Goal: Register for event/course: Register for event/course

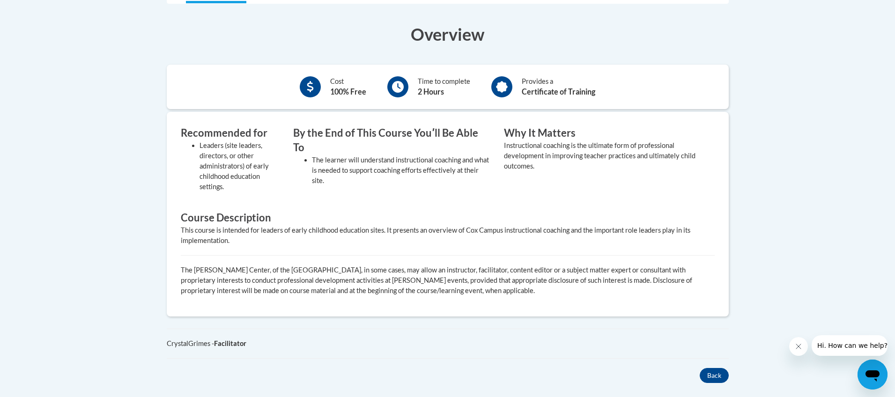
scroll to position [214, 0]
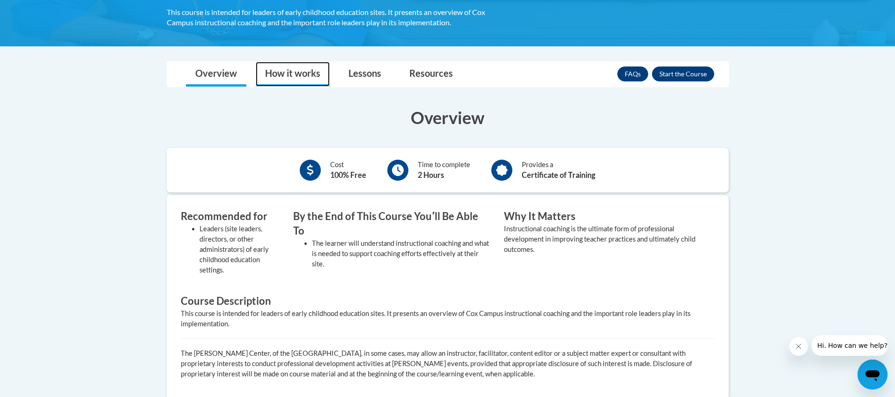
click at [298, 82] on link "How it works" at bounding box center [293, 74] width 74 height 25
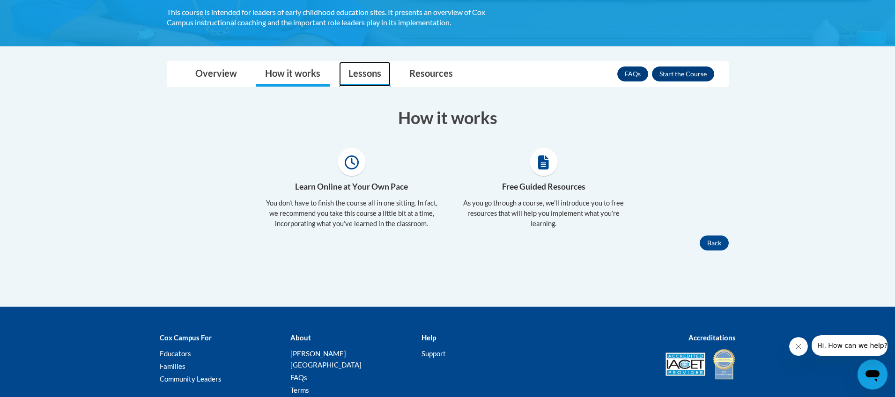
click at [365, 74] on link "Lessons" at bounding box center [365, 74] width 52 height 25
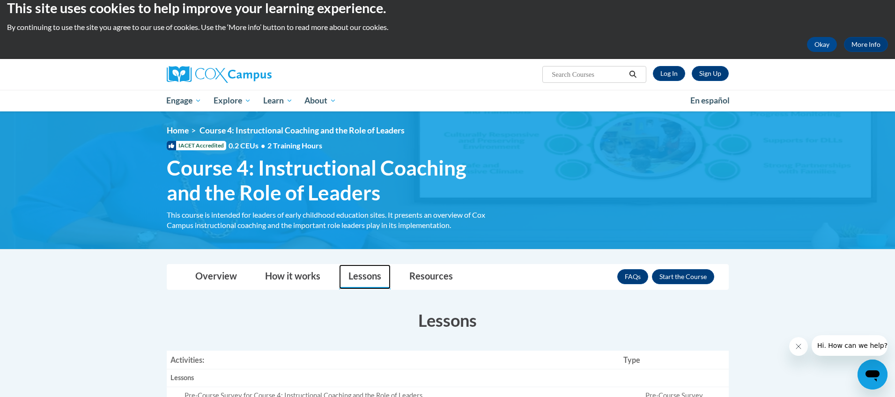
scroll to position [0, 0]
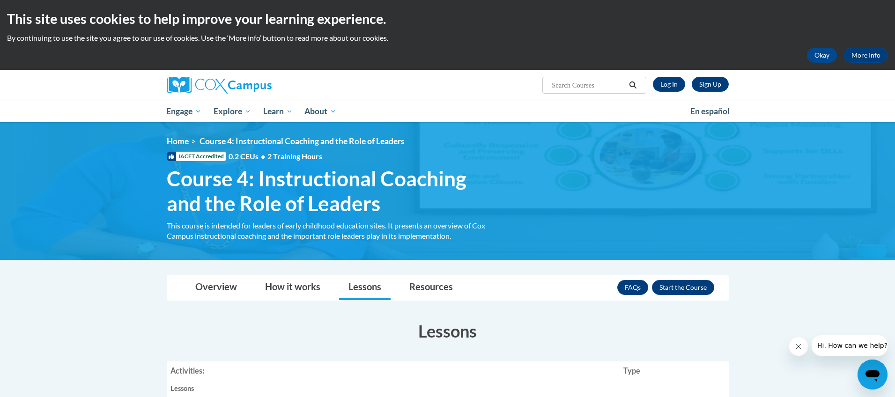
click at [602, 88] on input "Search..." at bounding box center [588, 85] width 75 height 11
type input "course 1"
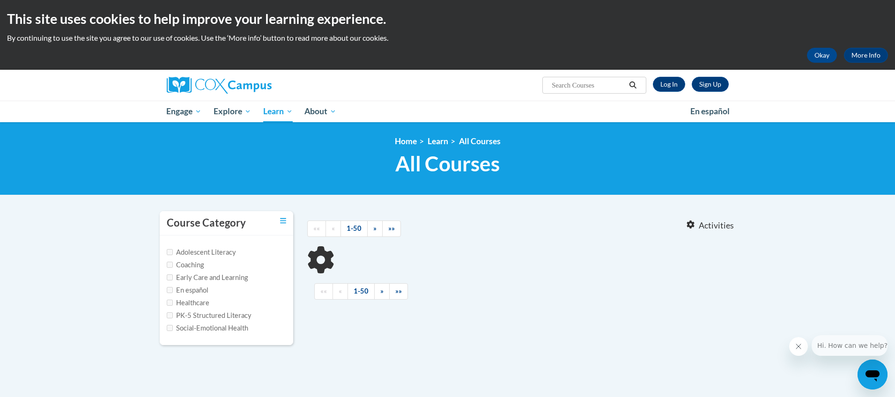
type input "course 1"
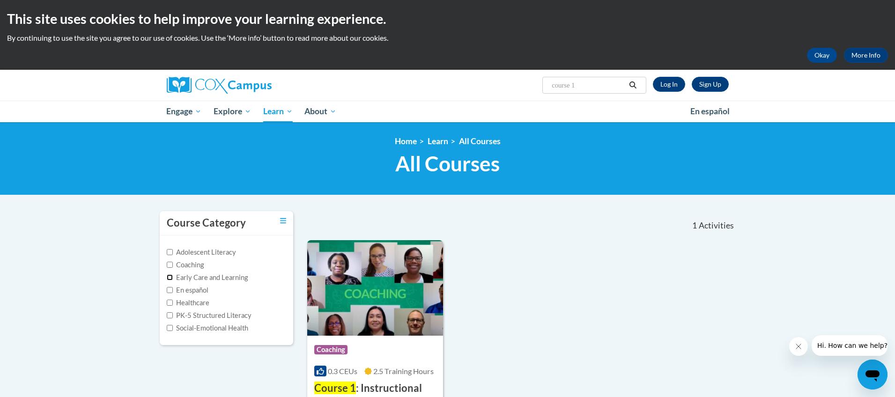
click at [170, 277] on input "Early Care and Learning" at bounding box center [170, 277] width 6 height 6
checkbox input "true"
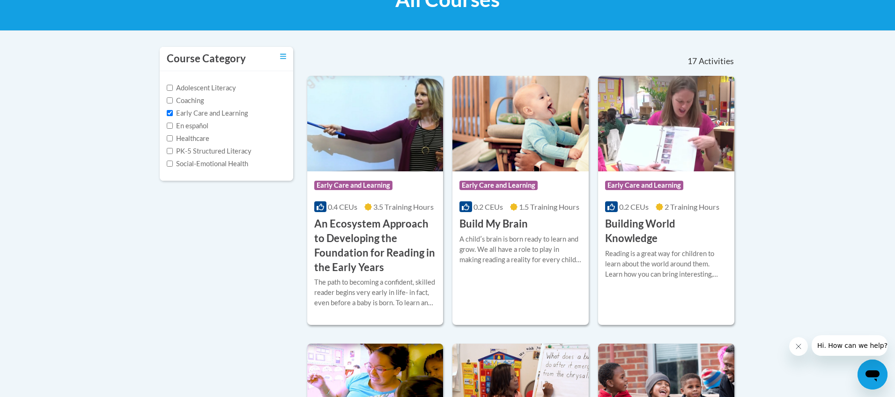
scroll to position [45, 0]
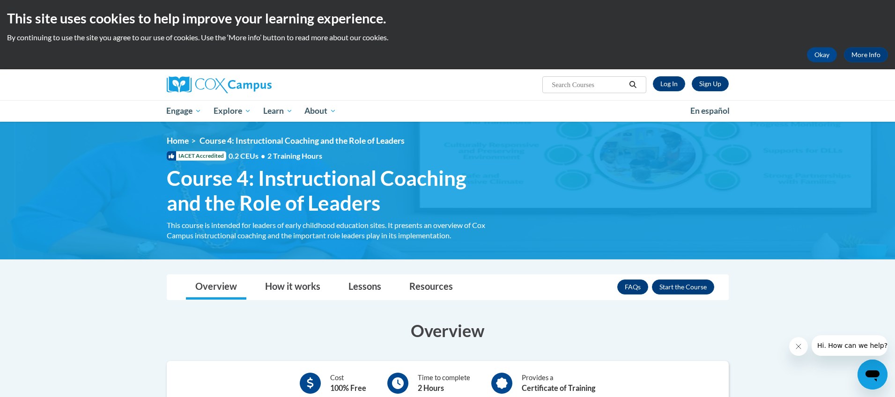
scroll to position [11, 0]
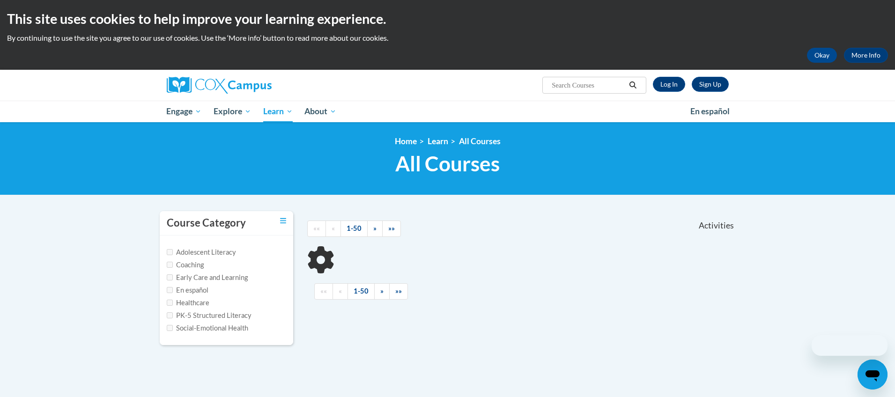
scroll to position [171, 0]
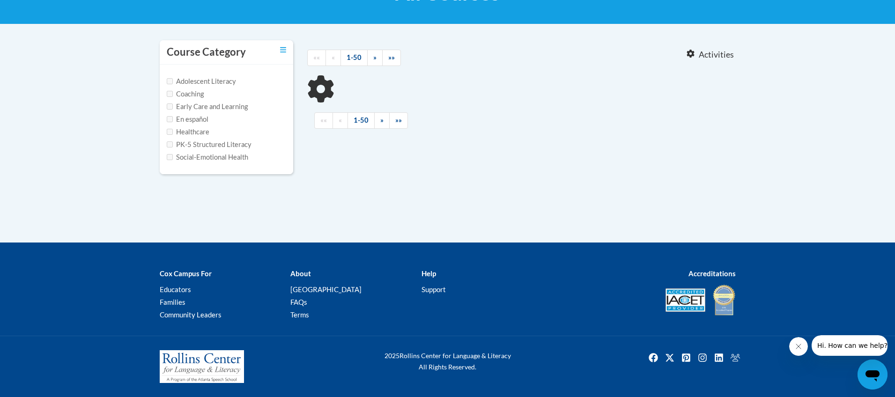
type input "early childhood"
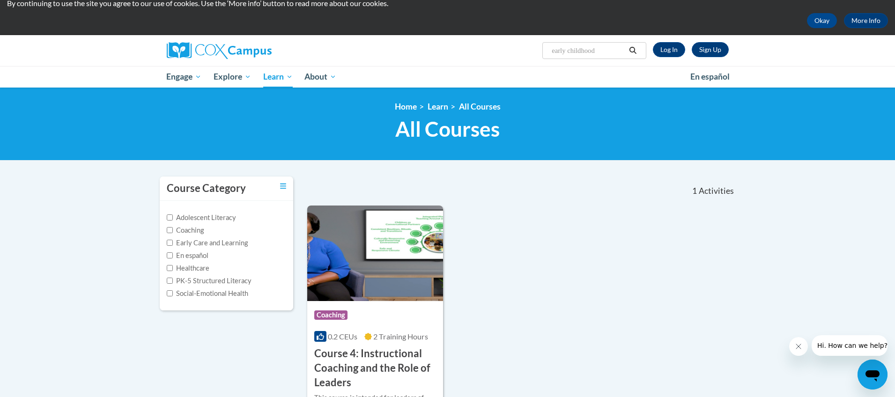
scroll to position [39, 0]
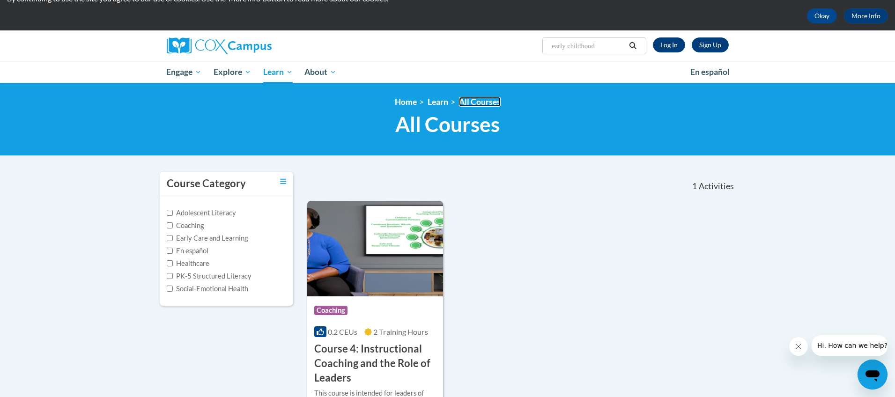
click at [478, 104] on link "All Courses" at bounding box center [480, 102] width 42 height 10
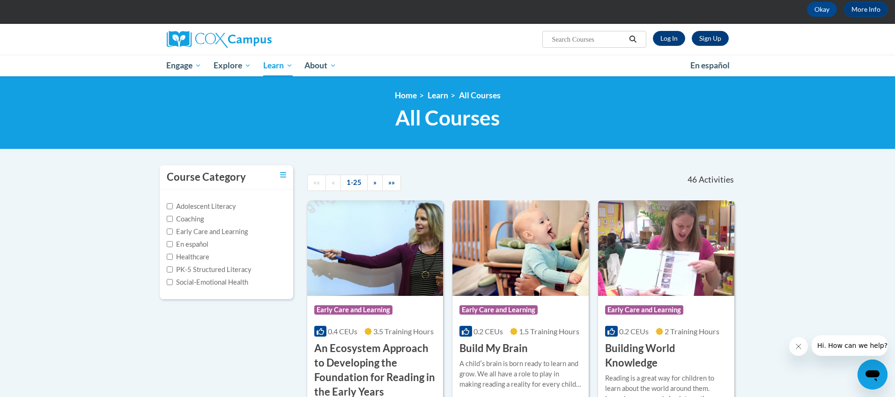
scroll to position [61, 0]
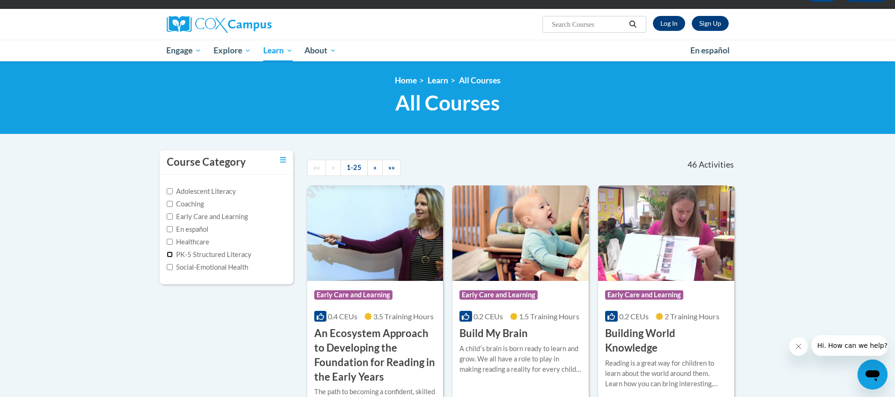
click at [169, 255] on input "PK-5 Structured Literacy" at bounding box center [170, 254] width 6 height 6
checkbox input "true"
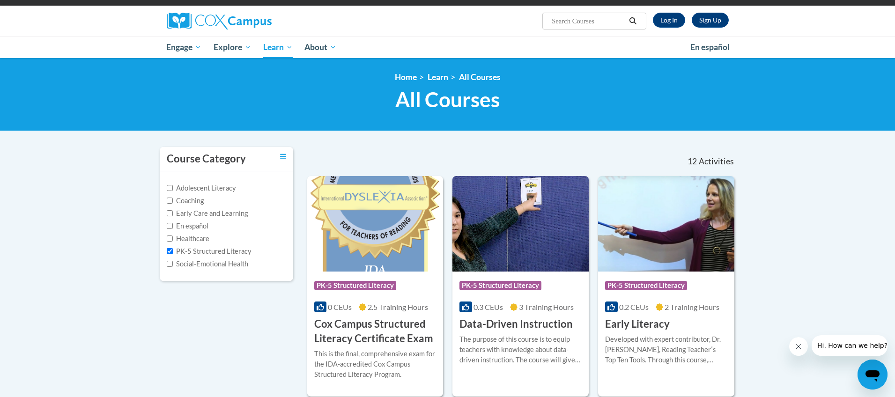
click at [170, 219] on div "Adolescent Literacy Coaching Early Care and Learning En español Healthcare PK-5…" at bounding box center [226, 226] width 119 height 86
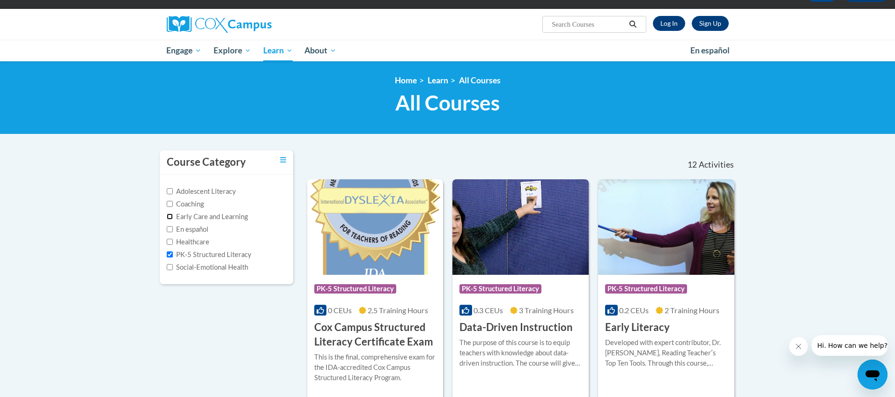
click at [171, 218] on input "Early Care and Learning" at bounding box center [170, 217] width 6 height 6
checkbox input "true"
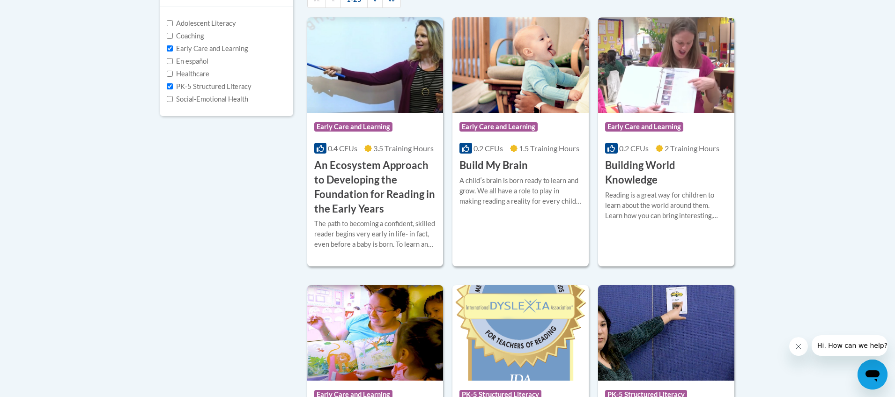
scroll to position [230, 0]
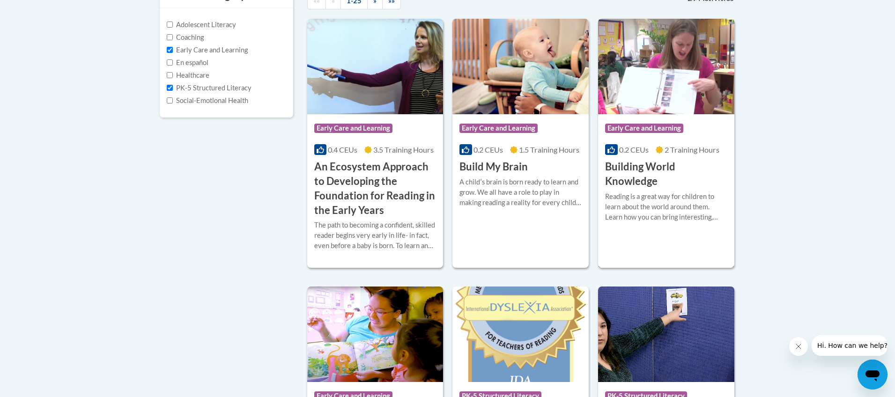
click at [629, 179] on h3 "Building World Knowledge" at bounding box center [666, 174] width 122 height 29
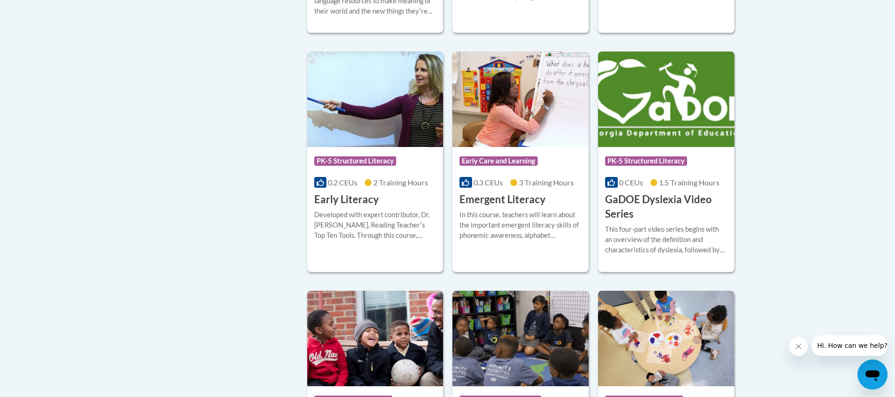
scroll to position [888, 0]
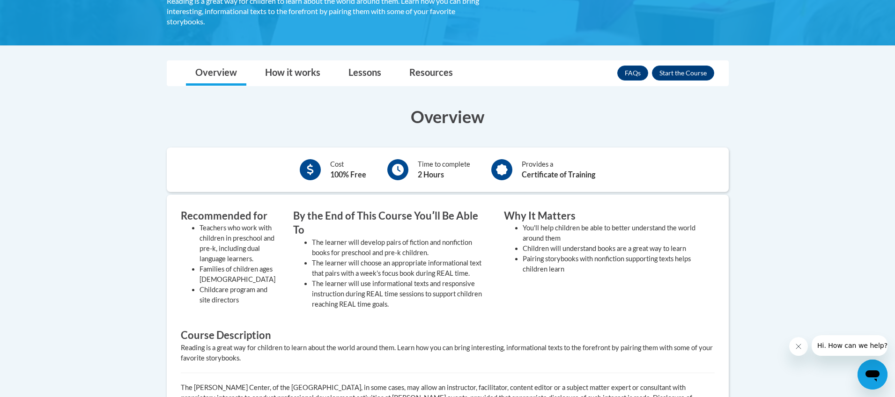
scroll to position [244, 0]
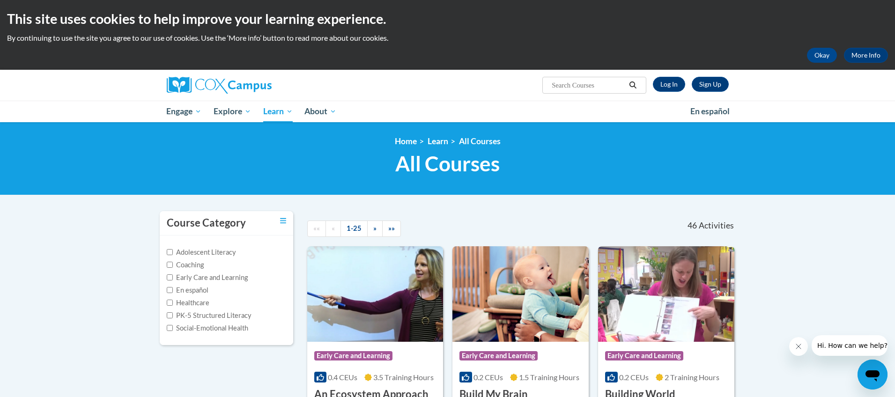
click at [590, 88] on input "Search..." at bounding box center [588, 85] width 75 height 11
type input "early childhood leaders"
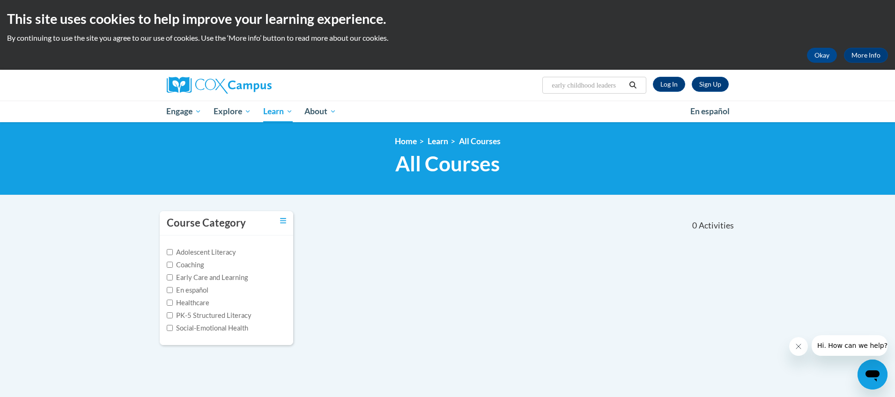
drag, startPoint x: 579, startPoint y: 87, endPoint x: 533, endPoint y: 87, distance: 46.4
click at [533, 87] on div "Sign Up Log In Search Search... early childhood leaders" at bounding box center [544, 82] width 384 height 24
type input "leaders"
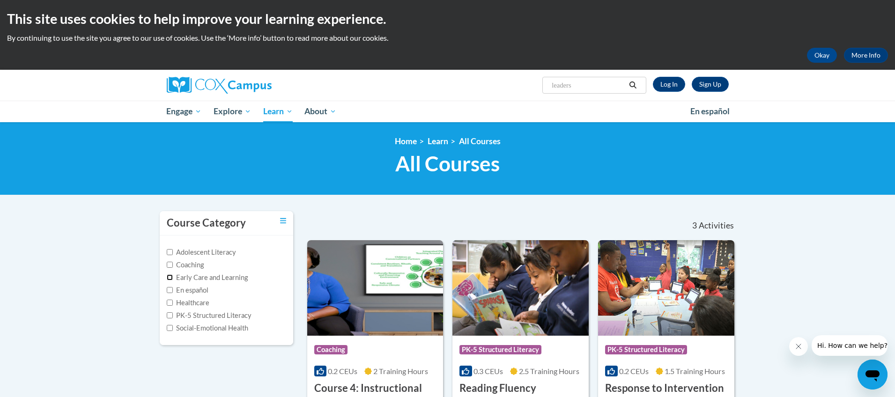
click at [170, 276] on input "Early Care and Learning" at bounding box center [170, 277] width 6 height 6
checkbox input "true"
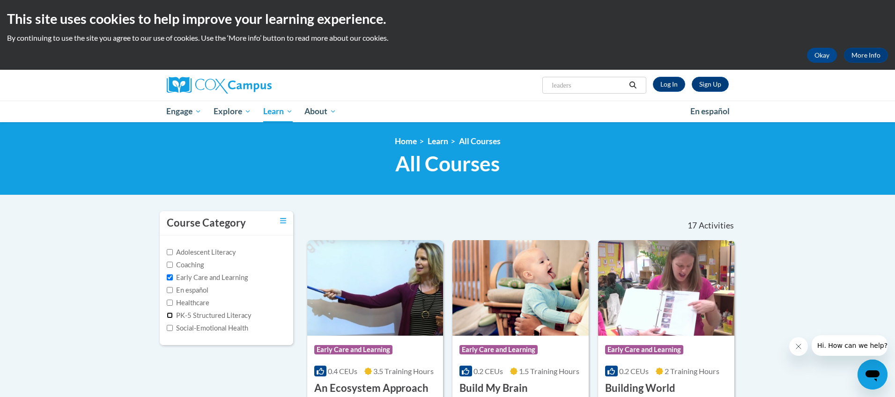
drag, startPoint x: 169, startPoint y: 314, endPoint x: 171, endPoint y: 307, distance: 7.3
click at [169, 314] on input "PK-5 Structured Literacy" at bounding box center [170, 315] width 6 height 6
checkbox input "true"
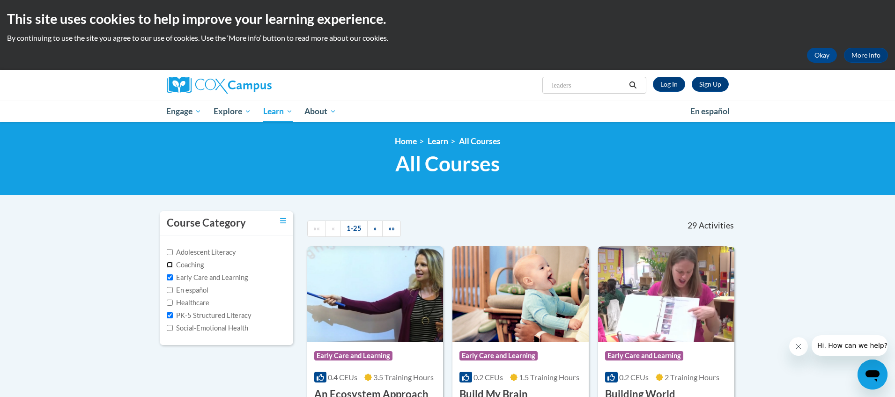
click at [170, 264] on input "Coaching" at bounding box center [170, 265] width 6 height 6
checkbox input "true"
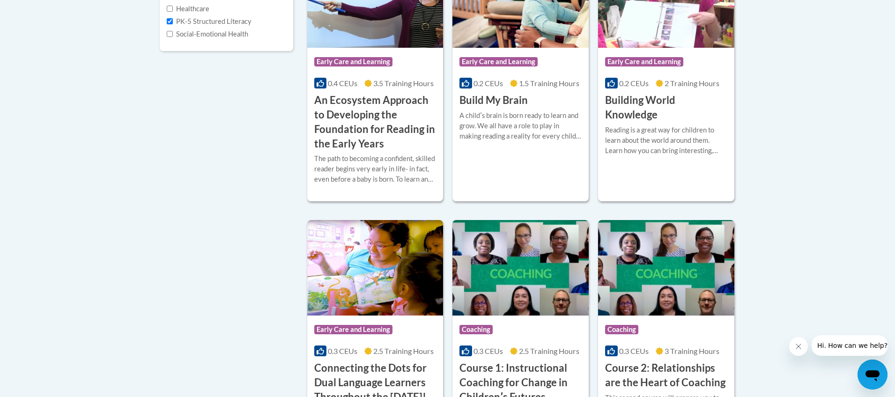
scroll to position [371, 0]
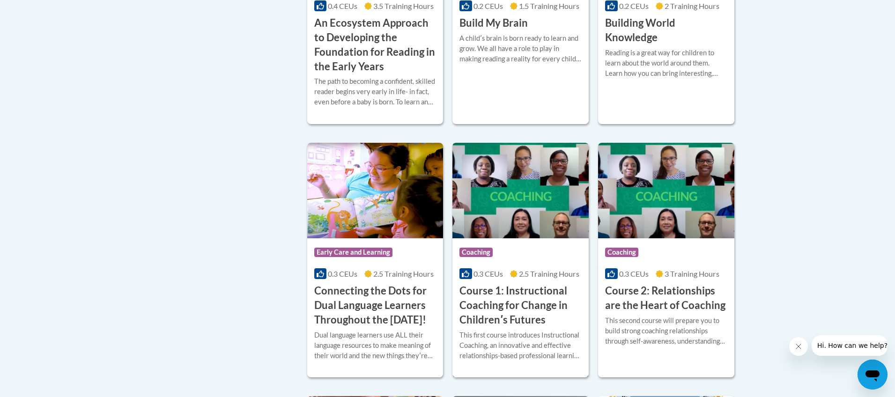
click at [480, 301] on h3 "Course 1: Instructional Coaching for Change in Childrenʹs Futures" at bounding box center [520, 305] width 122 height 43
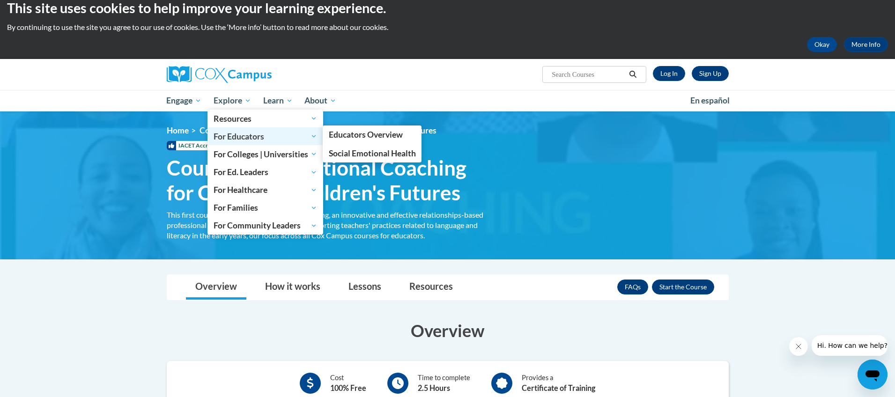
scroll to position [12, 0]
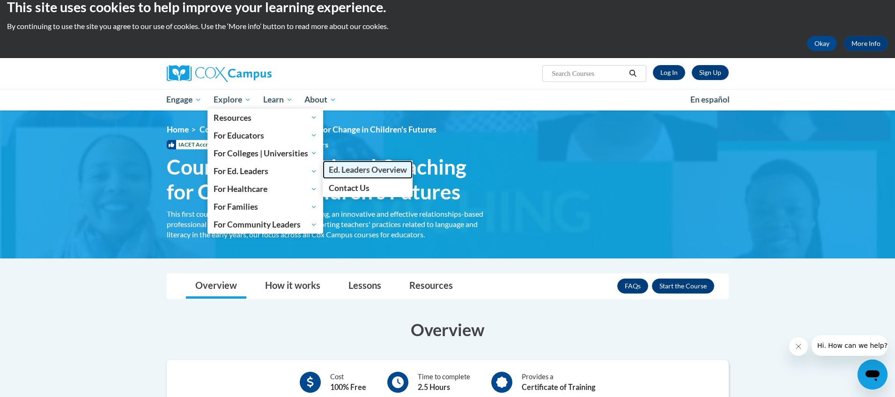
click at [343, 172] on span "Ed. Leaders Overview" at bounding box center [368, 170] width 78 height 10
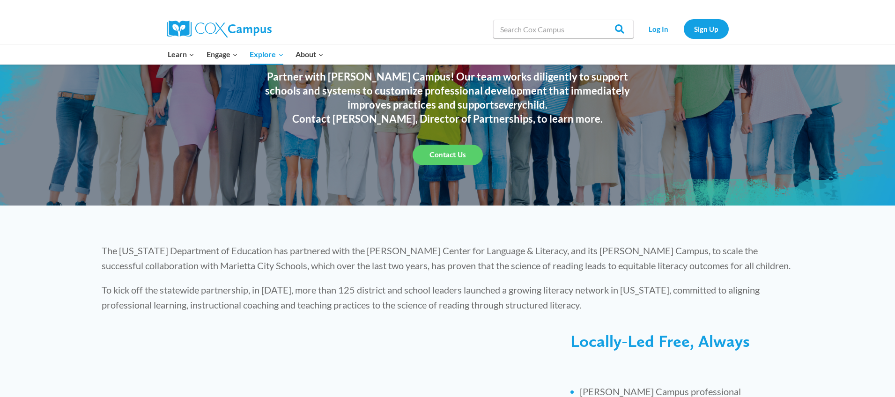
scroll to position [26, 0]
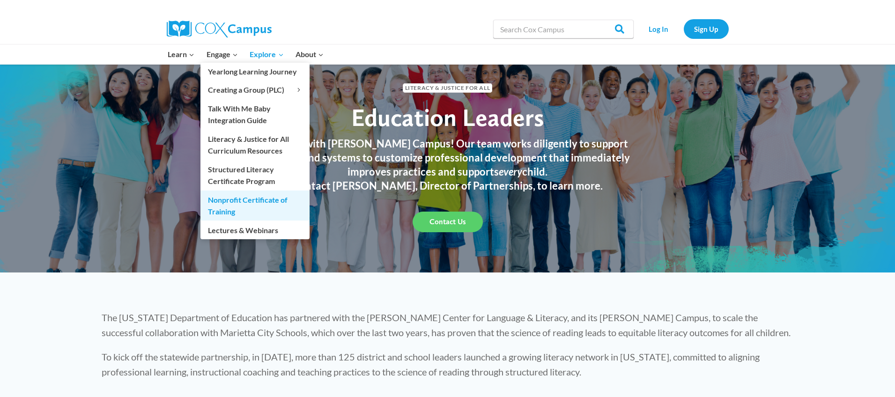
click at [228, 208] on link "Nonprofit Certificate of Training" at bounding box center [254, 206] width 109 height 30
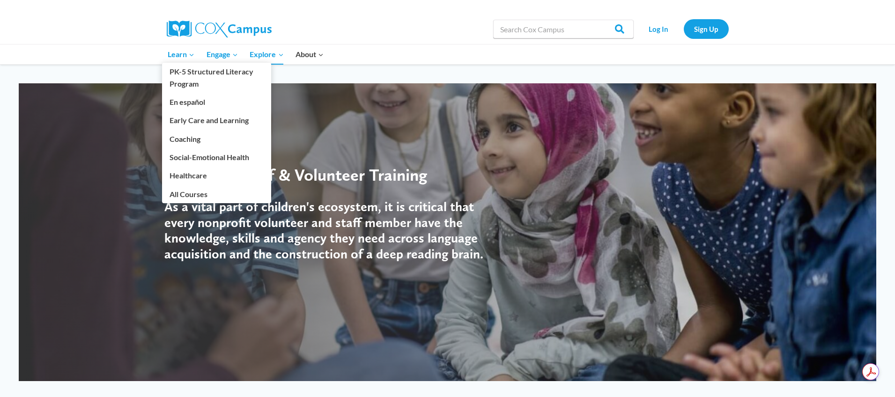
click at [184, 52] on span "Learn Expand" at bounding box center [181, 54] width 27 height 12
click at [177, 138] on link "Coaching" at bounding box center [216, 139] width 109 height 18
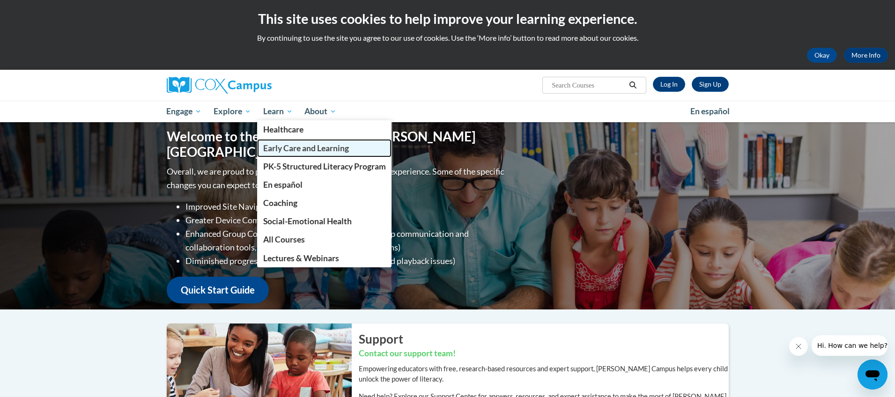
click at [295, 147] on span "Early Care and Learning" at bounding box center [306, 148] width 86 height 10
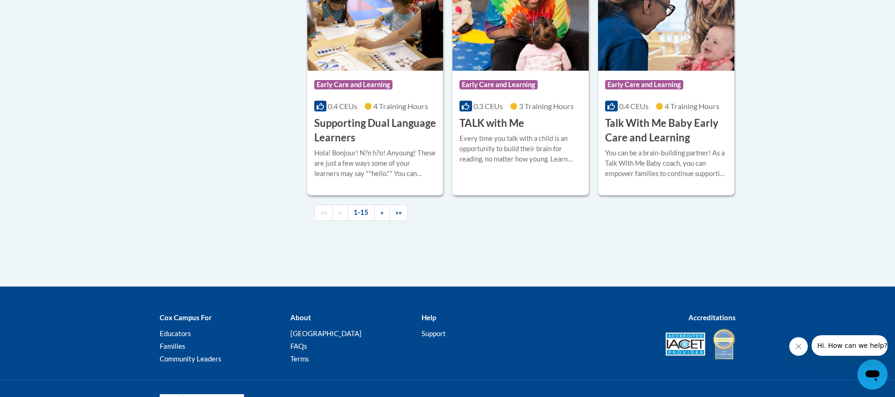
scroll to position [1464, 0]
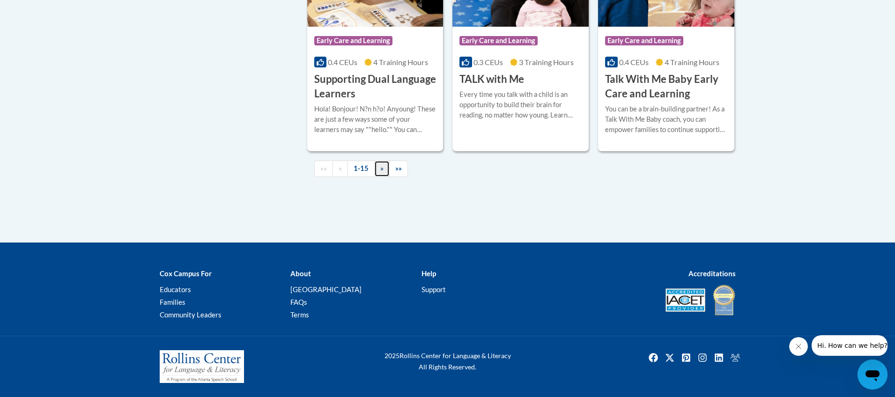
click at [380, 174] on link "»" at bounding box center [381, 169] width 15 height 16
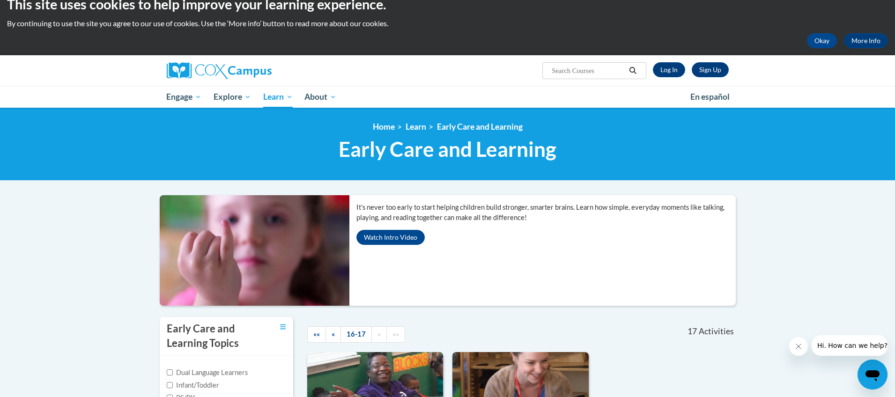
scroll to position [15, 0]
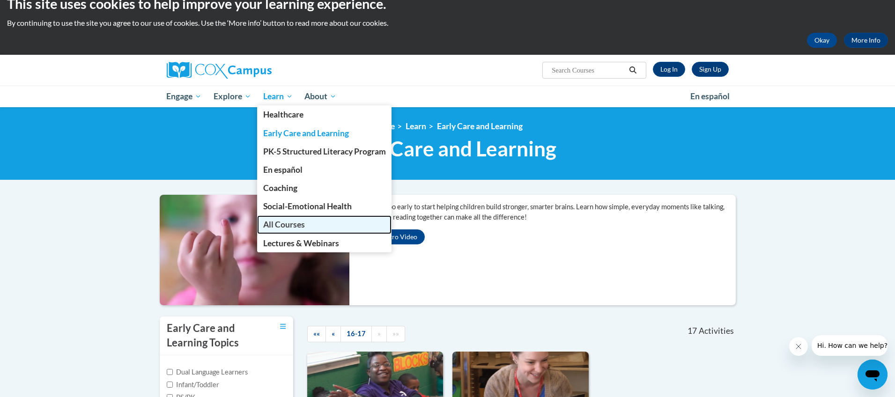
click at [296, 222] on span "All Courses" at bounding box center [284, 225] width 42 height 10
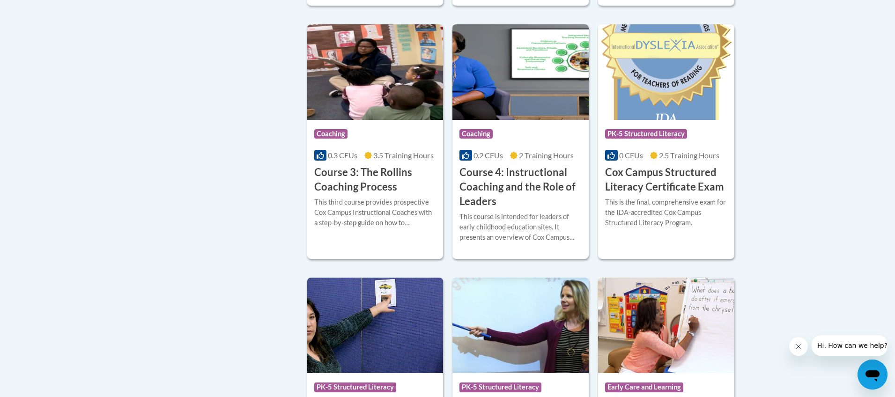
scroll to position [749, 0]
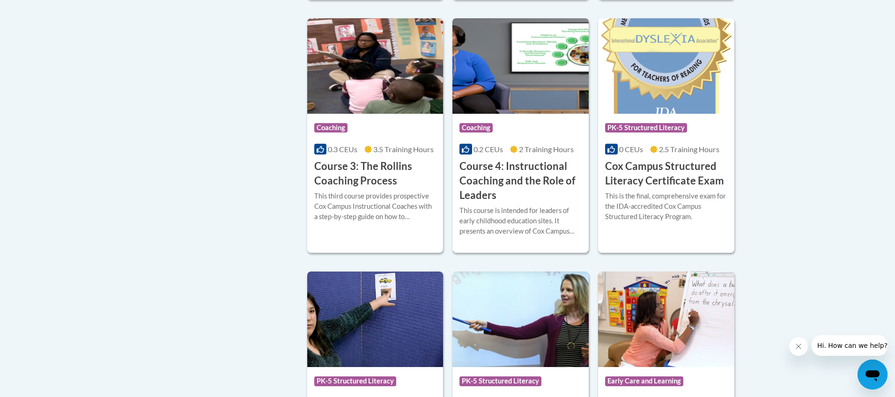
click at [492, 195] on h3 "Course 4: Instructional Coaching and the Role of Leaders" at bounding box center [520, 180] width 122 height 43
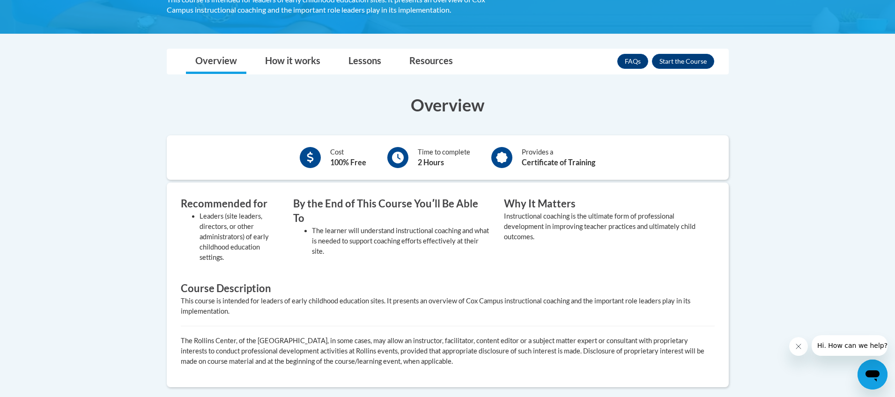
scroll to position [222, 0]
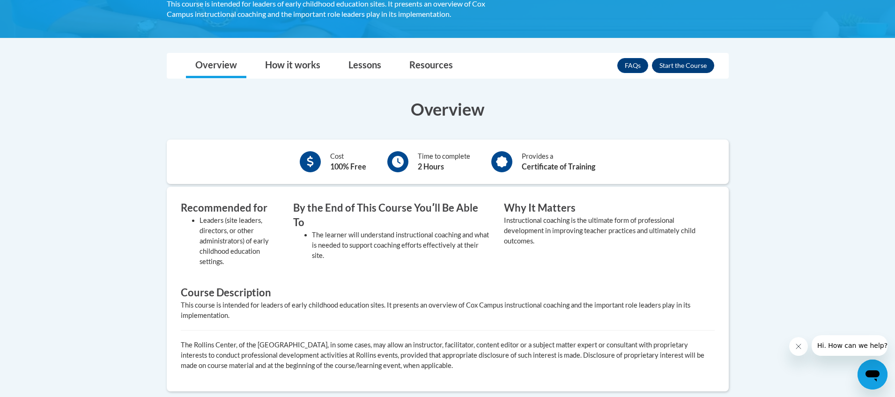
drag, startPoint x: 681, startPoint y: 75, endPoint x: 676, endPoint y: 70, distance: 7.6
click at [679, 74] on div "FAQs Enroll" at bounding box center [665, 65] width 97 height 24
click at [675, 67] on button "Enroll" at bounding box center [683, 65] width 62 height 15
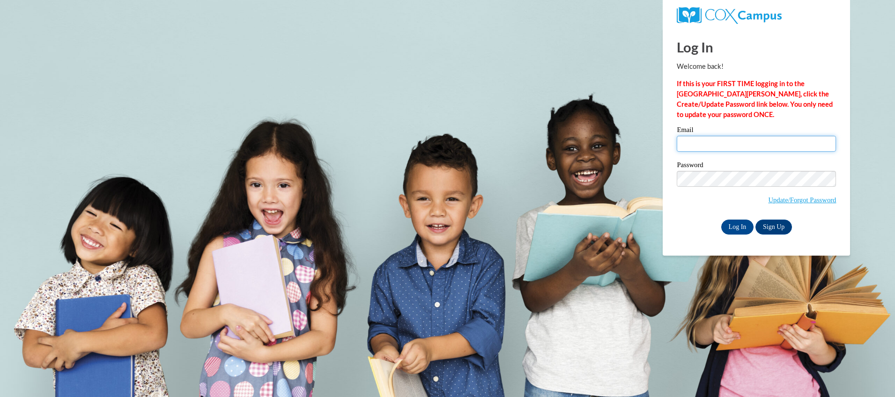
click at [707, 146] on input "Email" at bounding box center [756, 144] width 159 height 16
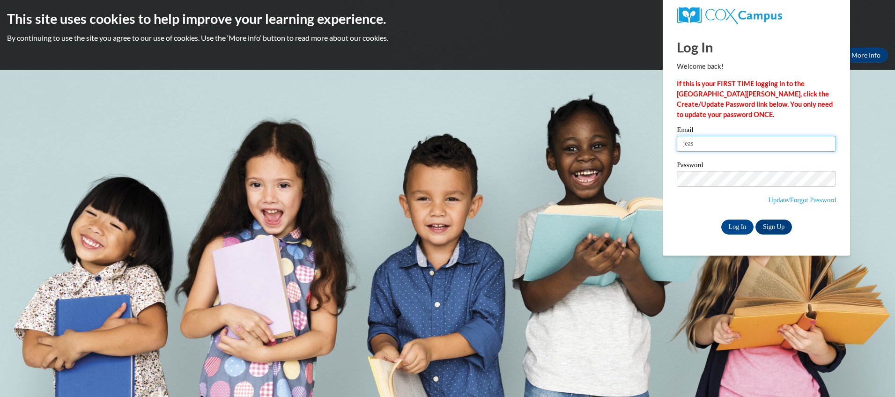
type input "jeasterling@union.k12.ms.us"
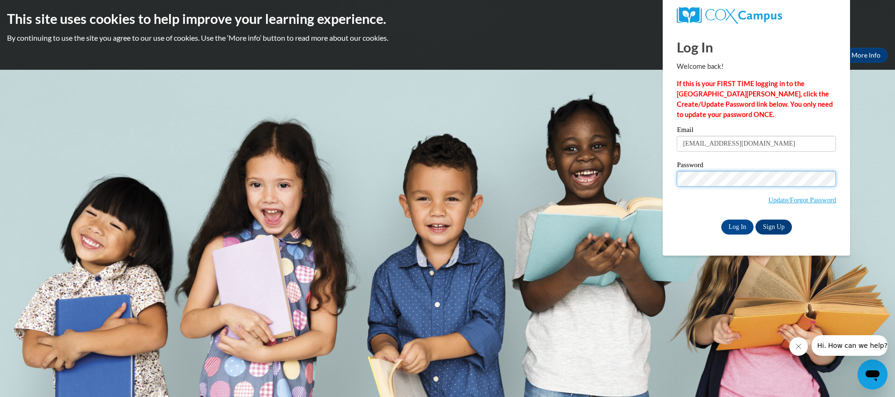
click at [721, 220] on input "Log In" at bounding box center [737, 227] width 33 height 15
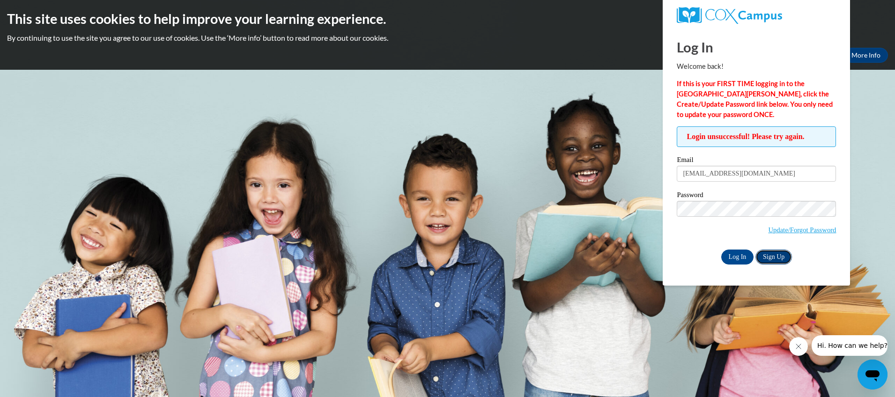
click at [771, 253] on link "Sign Up" at bounding box center [773, 257] width 37 height 15
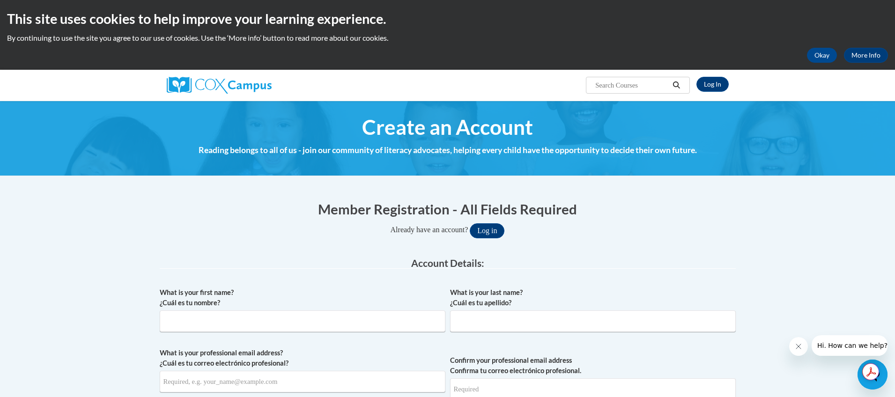
scroll to position [70, 0]
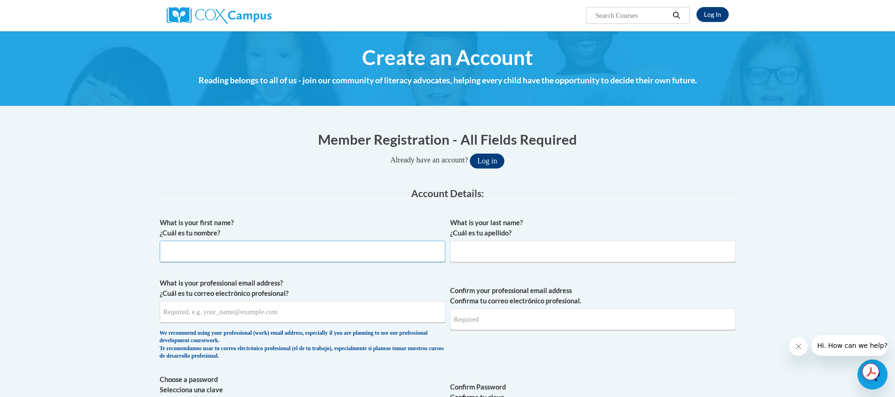
click at [256, 251] on input "What is your first name? ¿Cuál es tu nombre?" at bounding box center [303, 252] width 286 height 22
type input "Jennifer"
type input "Easterling"
type input "jeasterling@union.k12.ms.us"
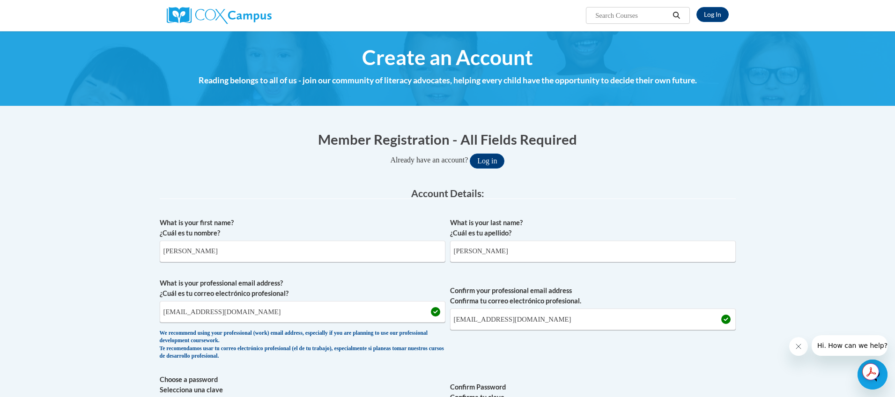
scroll to position [280, 0]
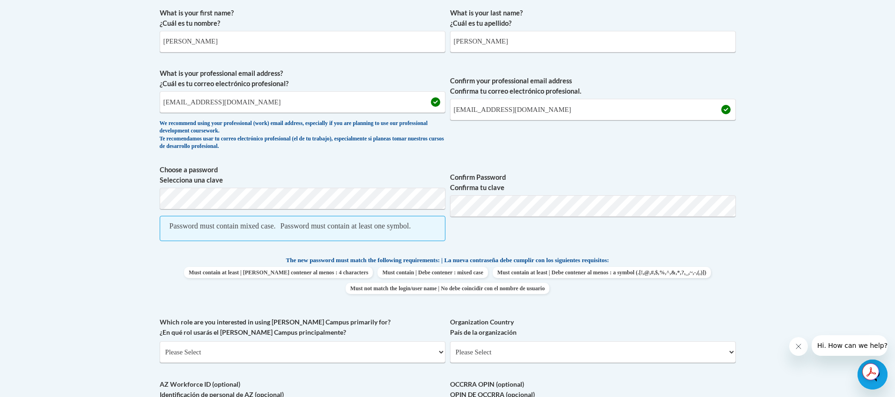
click at [456, 238] on span "Confirm Password Confirma tu clave" at bounding box center [593, 208] width 286 height 86
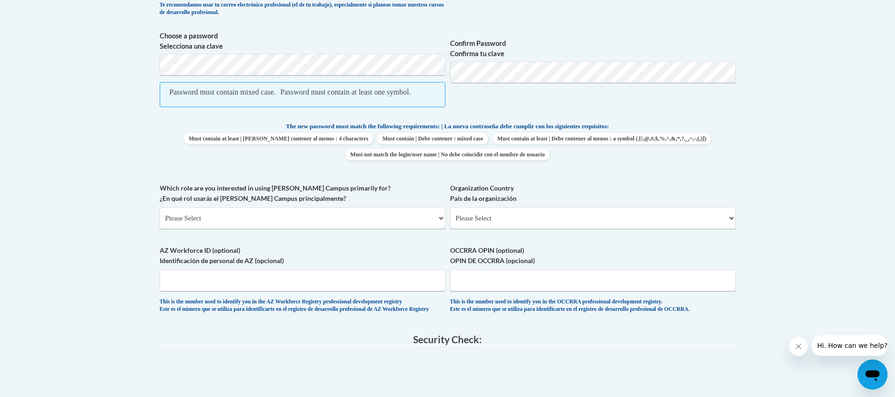
scroll to position [430, 0]
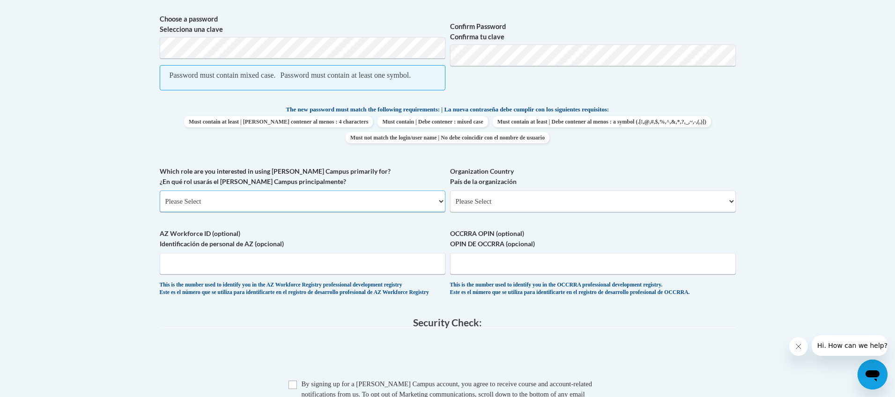
click at [330, 212] on select "Please Select College/University | Colegio/Universidad Community/Nonprofit Part…" at bounding box center [303, 202] width 286 height 22
select select "fbf2d438-af2f-41f8-98f1-81c410e29de3"
click at [160, 201] on select "Please Select College/University | Colegio/Universidad Community/Nonprofit Part…" at bounding box center [303, 202] width 286 height 22
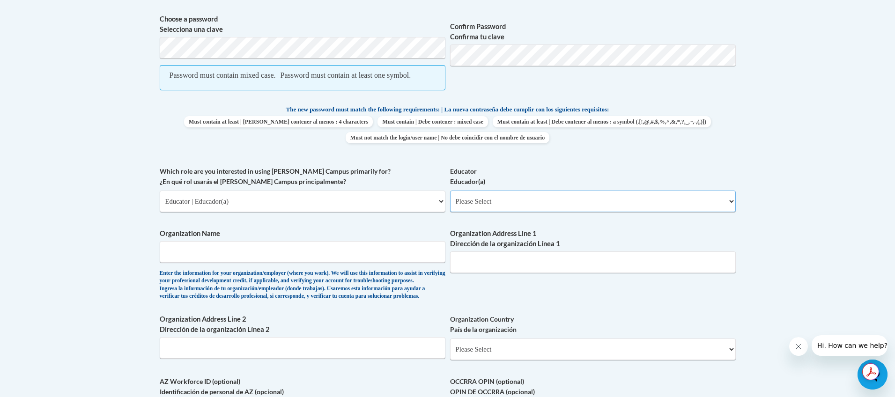
click at [505, 212] on select "Please Select Early Learning/Daycare Teacher/Family Home Care Provider | Maestr…" at bounding box center [593, 202] width 286 height 22
select select "6732b29e-f5f4-40e4-a595-7dafd2b8fb29"
click at [450, 201] on select "Please Select Early Learning/Daycare Teacher/Family Home Care Provider | Maestr…" at bounding box center [593, 202] width 286 height 22
click at [311, 263] on input "Organization Name" at bounding box center [303, 252] width 286 height 22
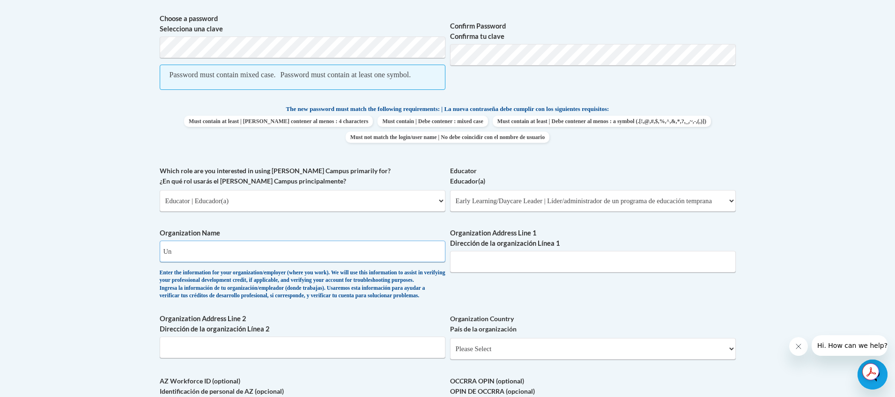
type input "U"
type input "East Union Attendance Center"
type input "1548 Hwy 9 S"
select select "ad49bcad-a171-4b2e-b99c-48b446064914"
select select
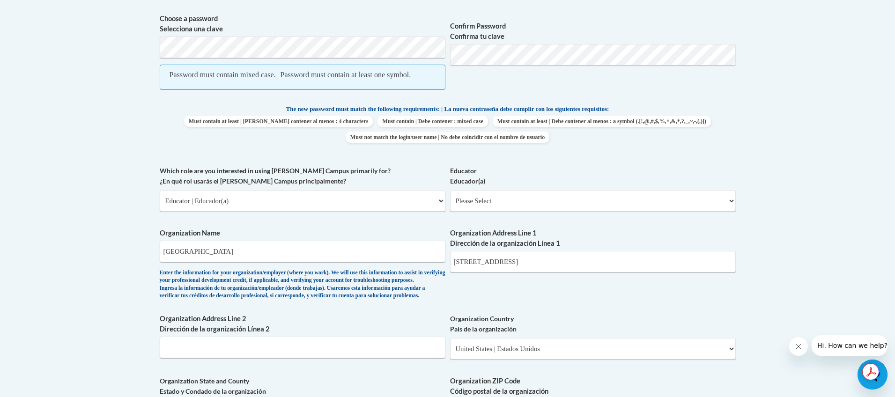
scroll to position [669, 0]
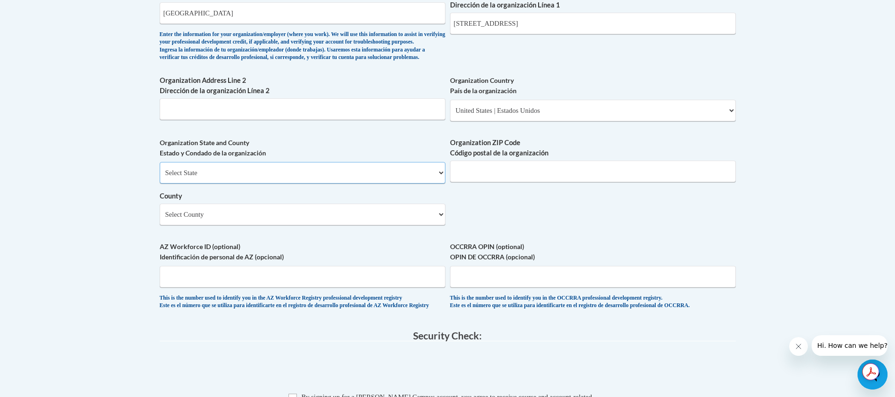
select select "Mississippi"
click at [488, 182] on input "Organization ZIP Code Código postal de la organización" at bounding box center [593, 172] width 286 height 22
type input "38828"
click at [251, 225] on select "Select County Adams Alcorn Amite Attala Benton Bolivar Calhoun Carroll Chickasa…" at bounding box center [303, 215] width 286 height 22
select select "Union"
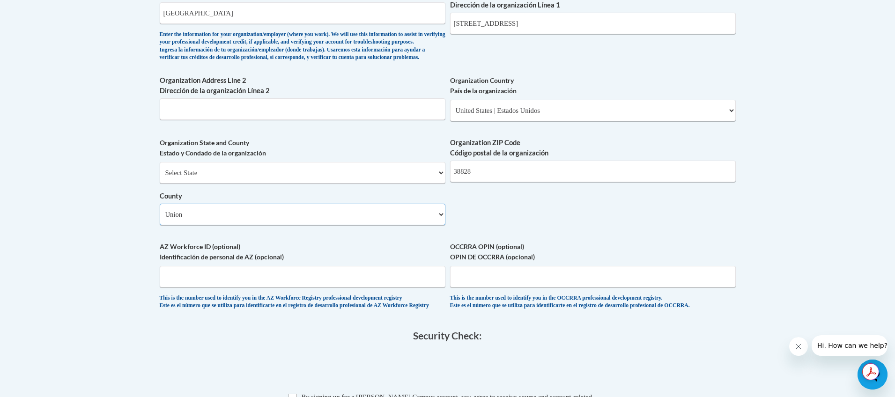
click at [160, 225] on select "Select County Adams Alcorn Amite Attala Benton Bolivar Calhoun Carroll Chickasa…" at bounding box center [303, 215] width 286 height 22
click at [221, 287] on input "AZ Workforce ID (optional) Identificación de personal de AZ (opcional)" at bounding box center [303, 276] width 286 height 22
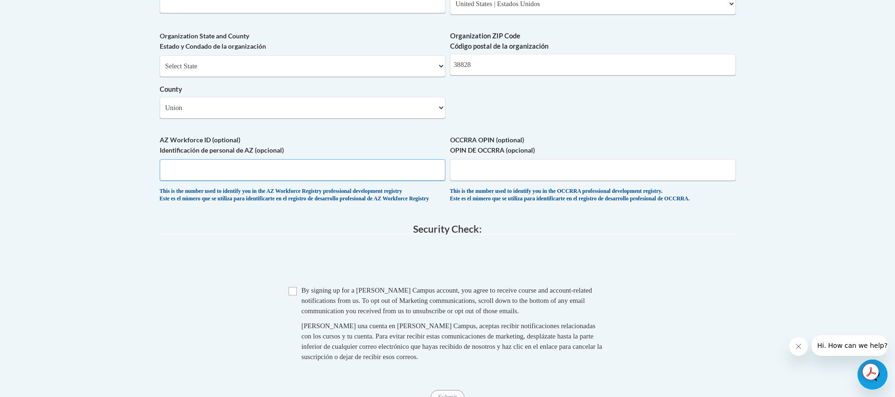
scroll to position [791, 0]
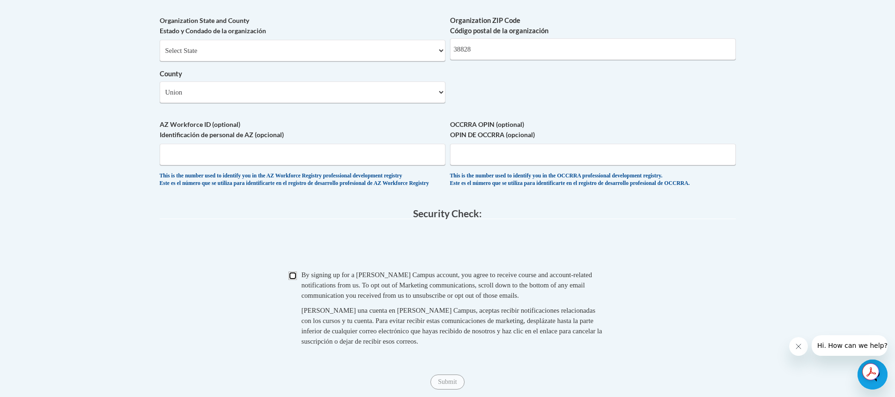
click at [290, 280] on input "Checkbox" at bounding box center [292, 276] width 8 height 8
checkbox input "true"
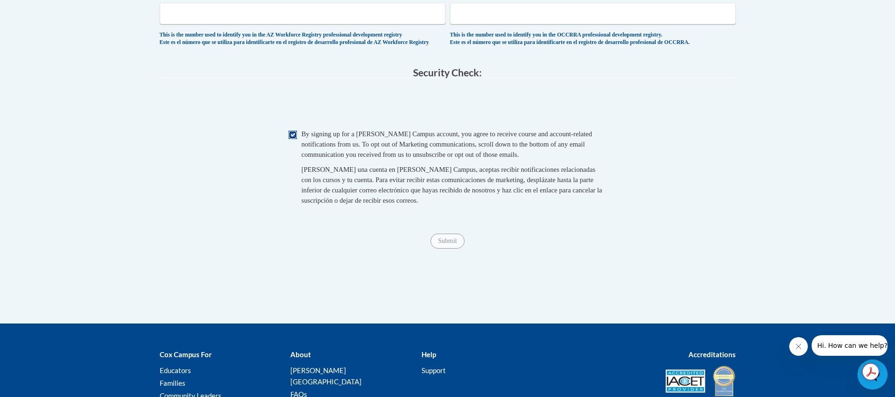
scroll to position [978, 0]
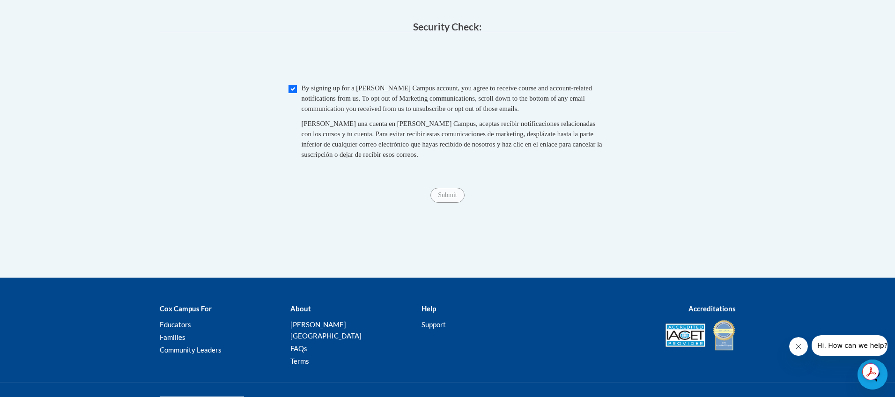
click at [449, 198] on span "Submit" at bounding box center [447, 194] width 34 height 7
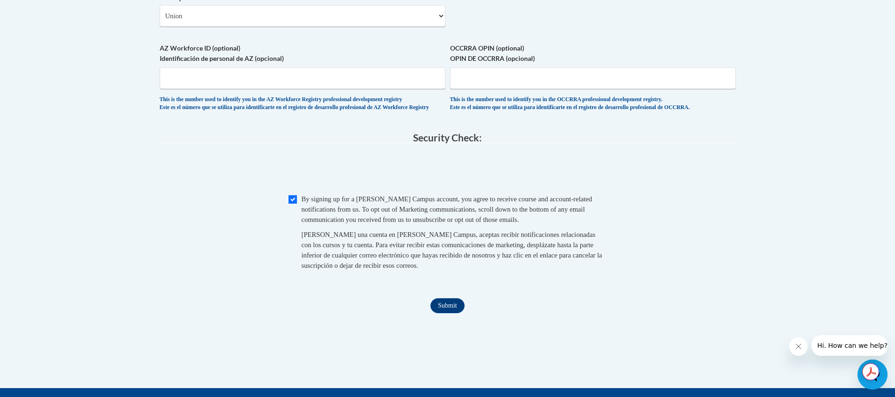
scroll to position [851, 0]
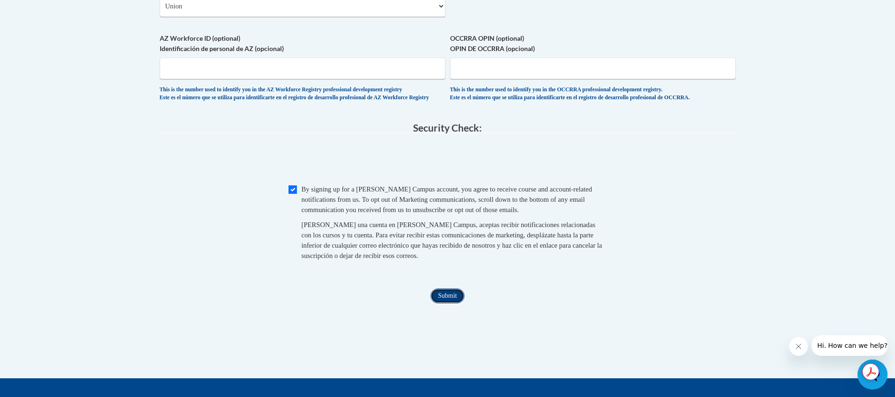
click at [448, 303] on input "Submit" at bounding box center [447, 295] width 34 height 15
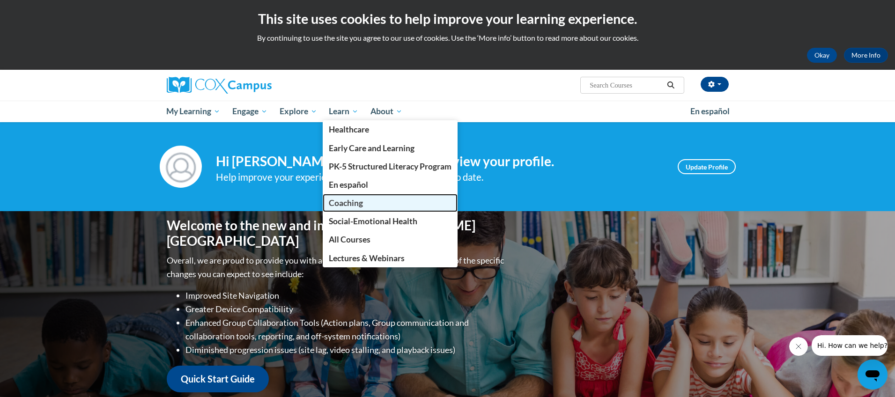
click at [355, 204] on span "Coaching" at bounding box center [346, 203] width 34 height 10
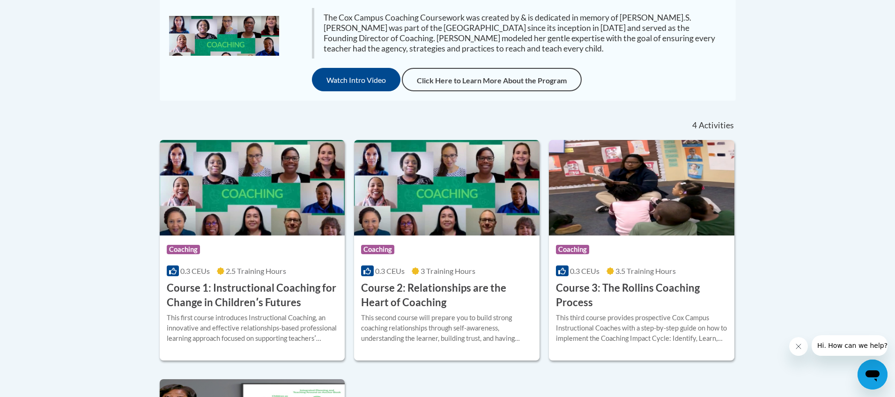
scroll to position [240, 0]
click at [641, 330] on div "This third course provides prospective Cox Campus Instructional Coaches with a …" at bounding box center [641, 327] width 171 height 31
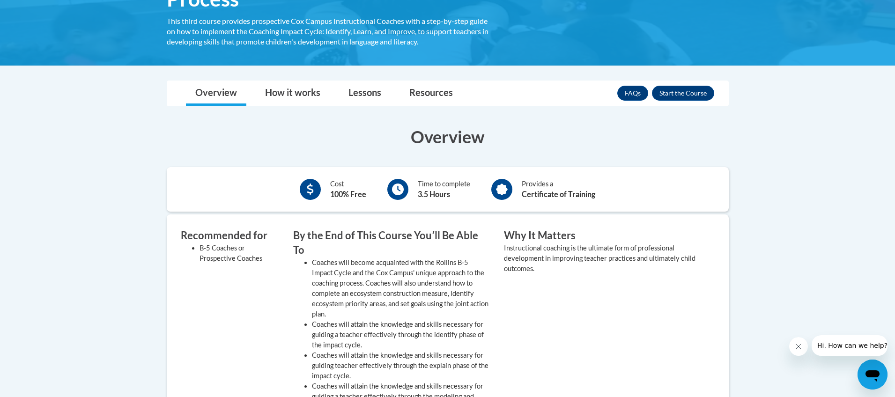
scroll to position [298, 0]
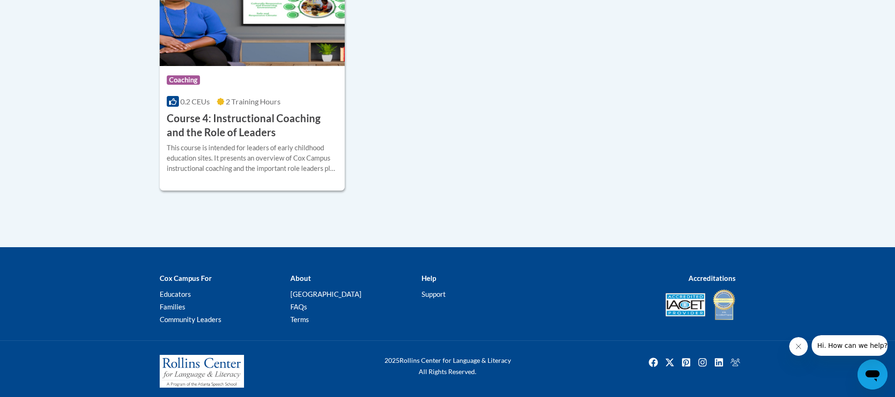
scroll to position [653, 0]
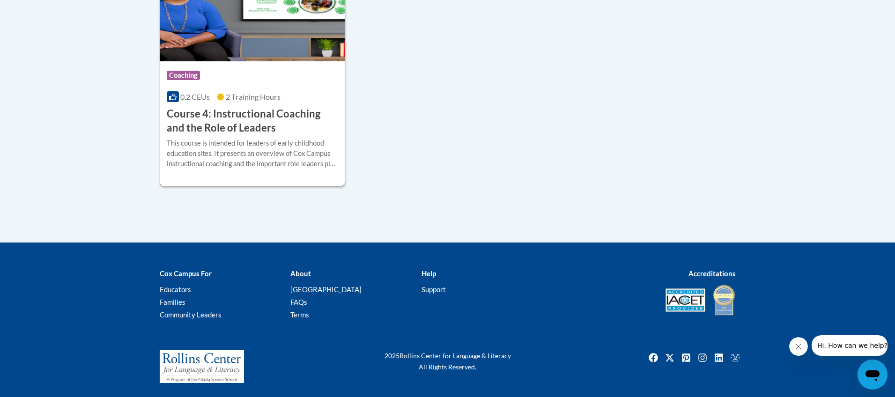
click at [192, 127] on h3 "Course 4: Instructional Coaching and the Role of Leaders" at bounding box center [252, 121] width 171 height 29
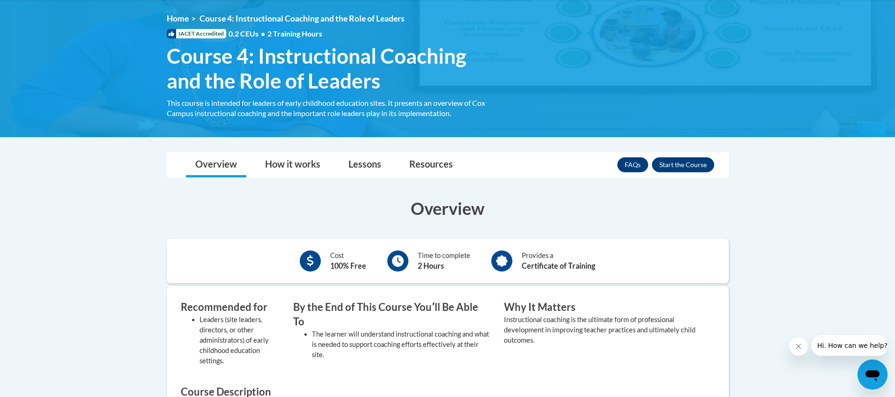
scroll to position [155, 0]
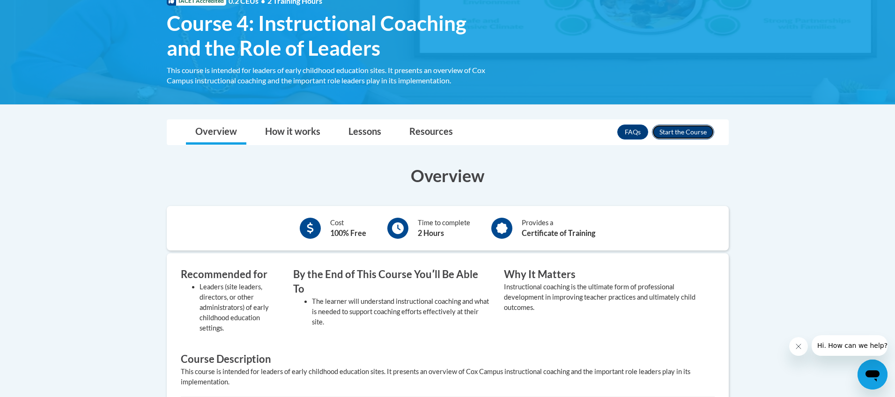
click at [692, 131] on button "Enroll" at bounding box center [683, 132] width 62 height 15
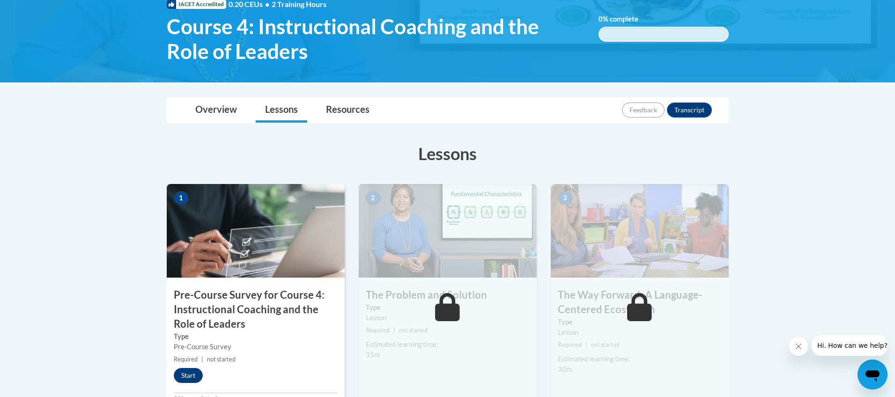
scroll to position [156, 0]
